Goal: Information Seeking & Learning: Learn about a topic

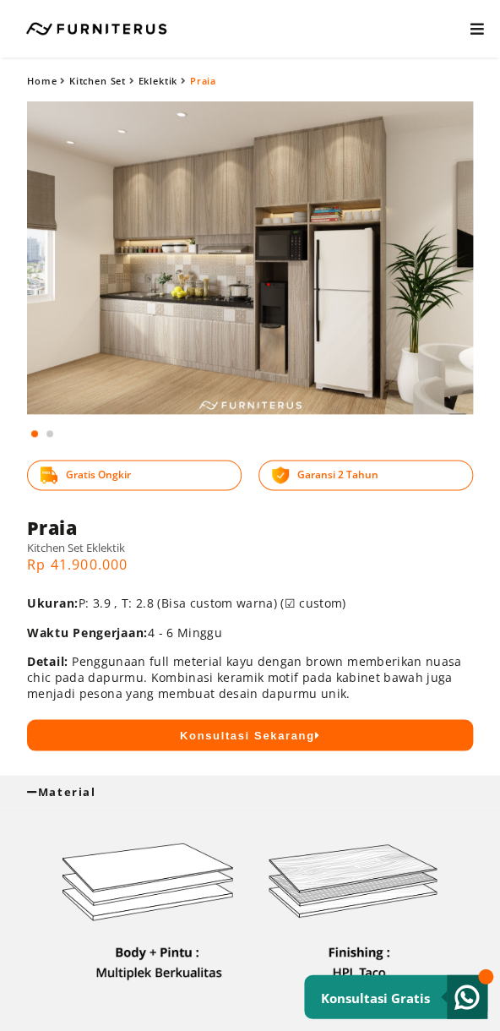
scroll to position [575, 0]
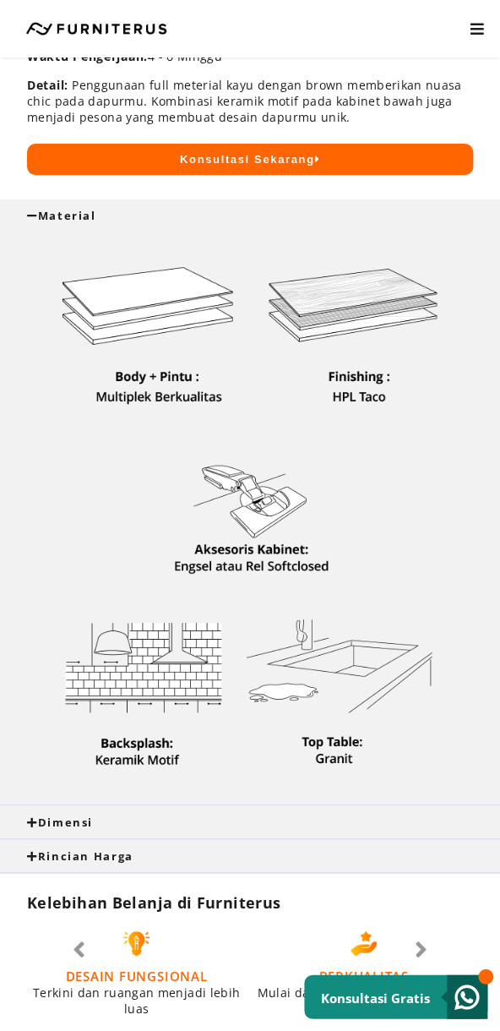
click at [59, 813] on div "Dimensi" at bounding box center [250, 821] width 500 height 32
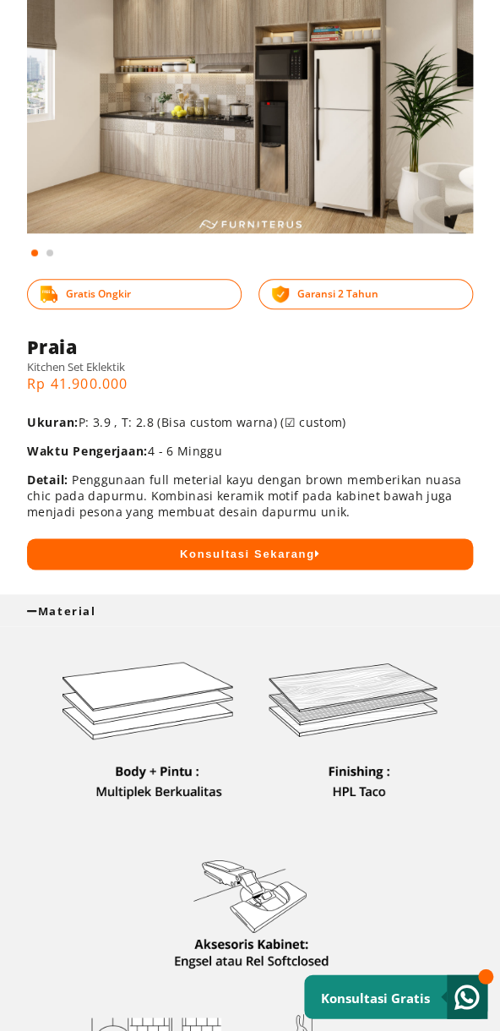
scroll to position [0, 0]
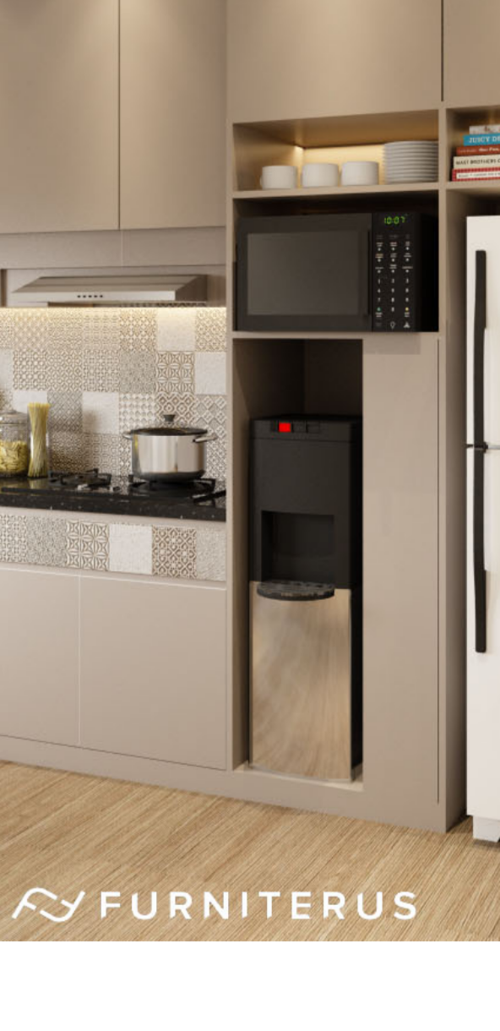
click at [320, 303] on img at bounding box center [250, 257] width 446 height 313
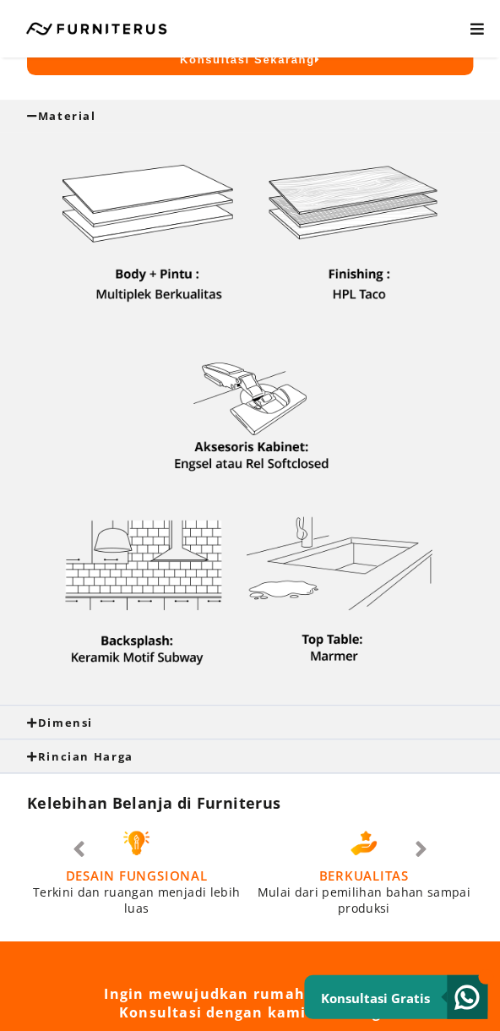
scroll to position [700, 0]
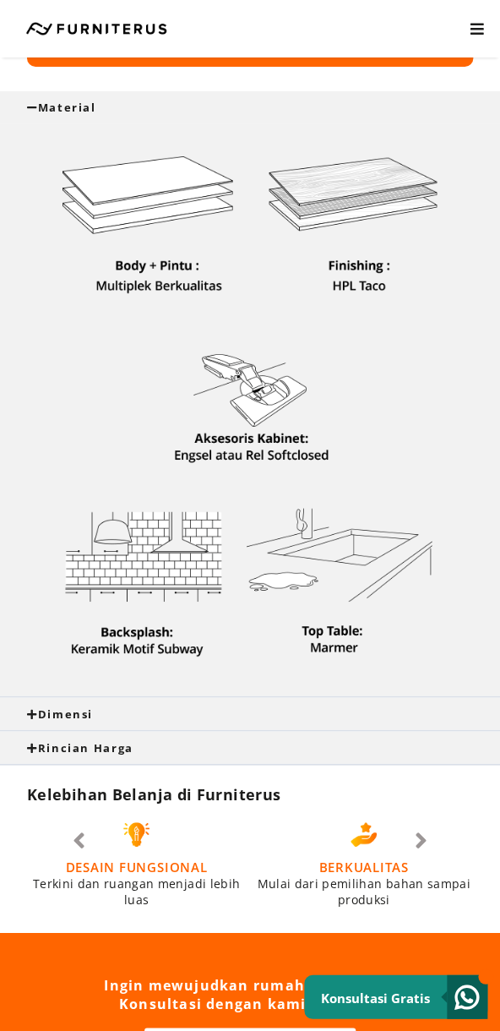
click at [150, 717] on div "Dimensi" at bounding box center [250, 713] width 446 height 15
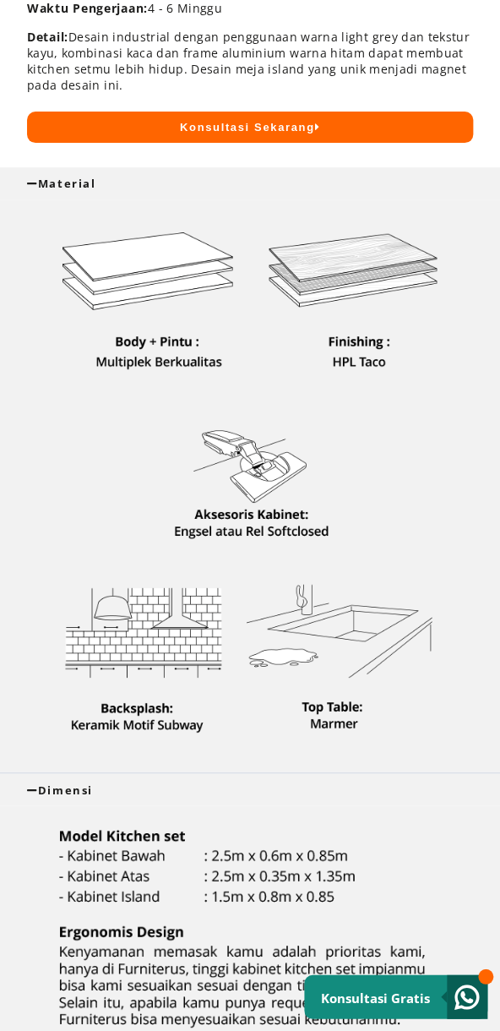
scroll to position [0, 0]
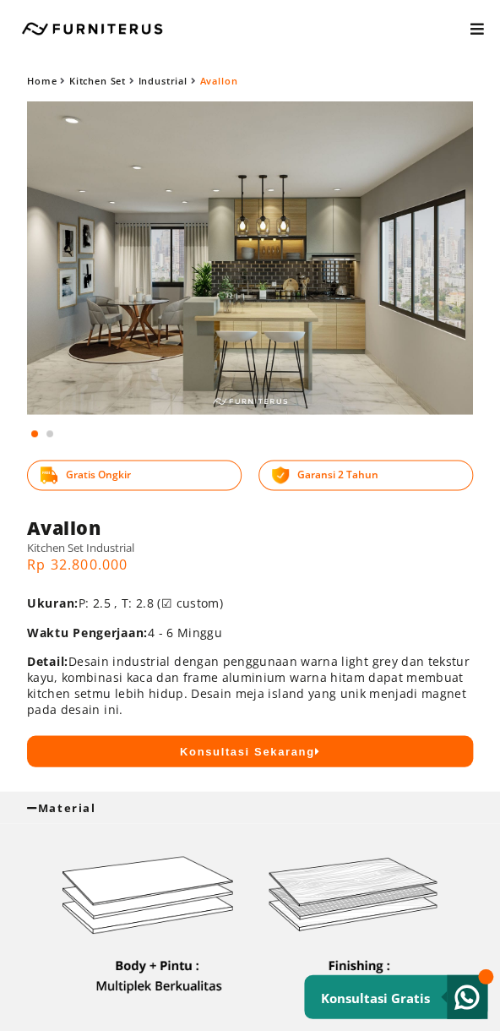
click at [270, 334] on img at bounding box center [250, 257] width 446 height 313
